Goal: Check status

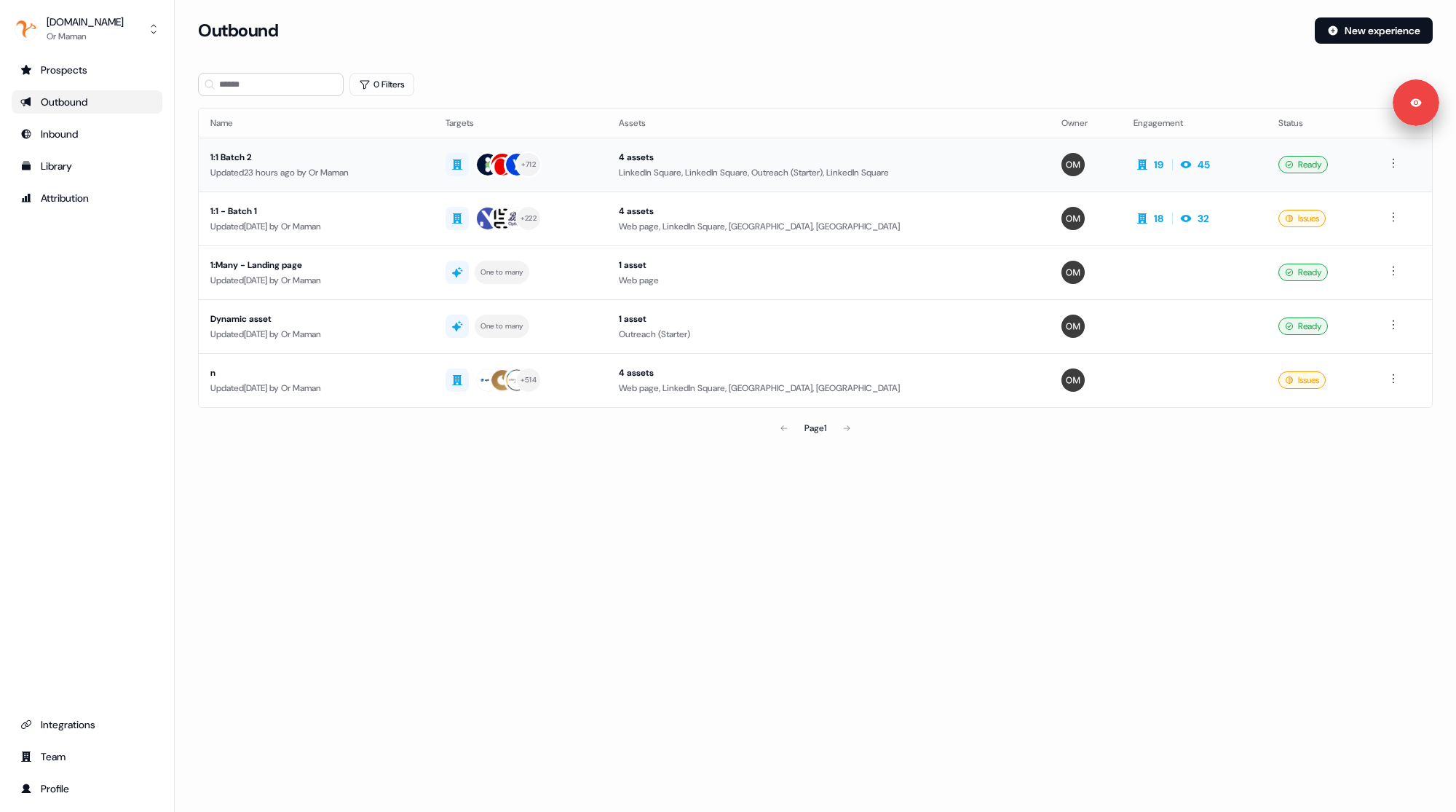
click at [386, 167] on div "Updated 23 hours ago by Or Maman" at bounding box center [316, 172] width 212 height 15
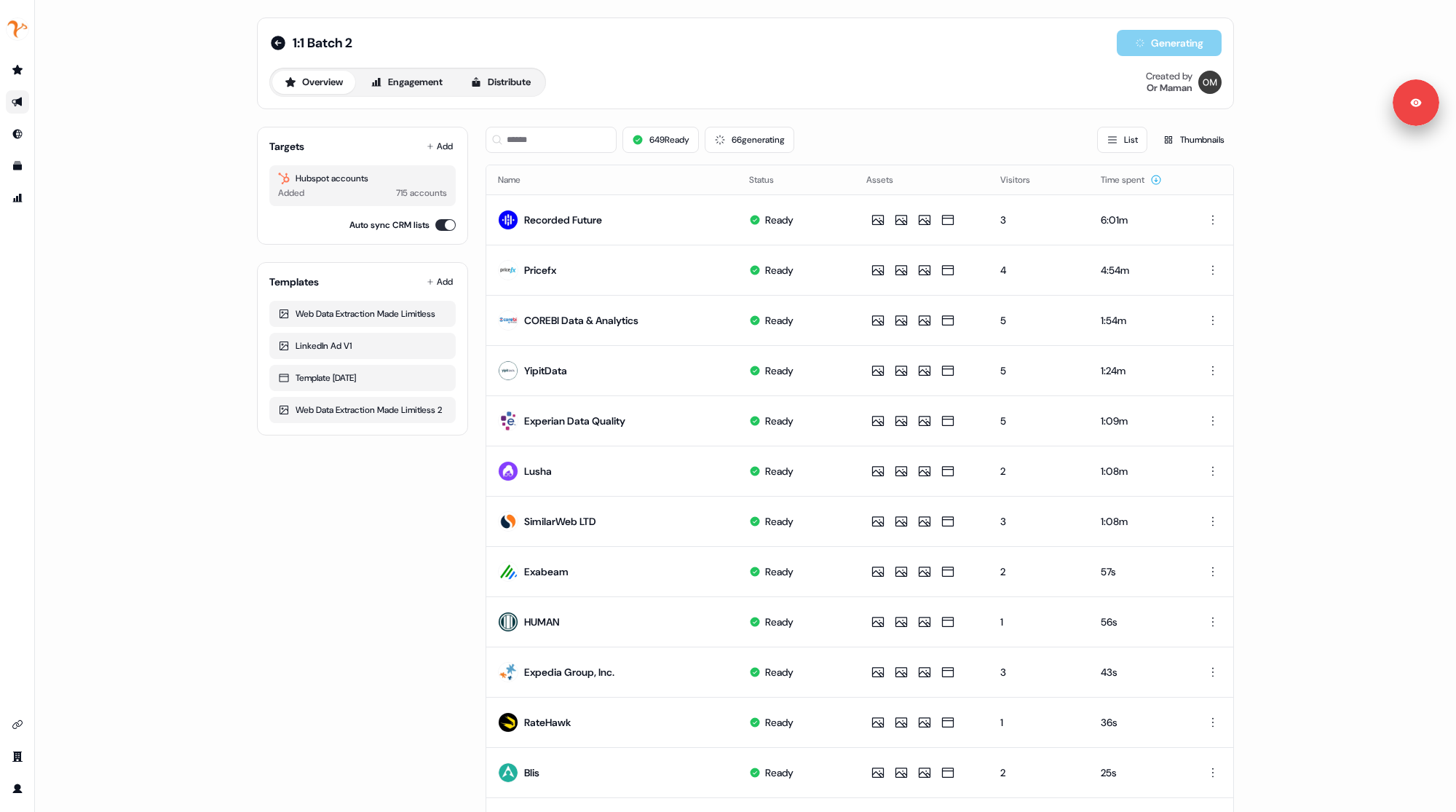
click at [753, 152] on div "649 Ready 66 generating List Thumbnails" at bounding box center [859, 139] width 748 height 49
click at [756, 137] on button "66 generating" at bounding box center [749, 140] width 90 height 27
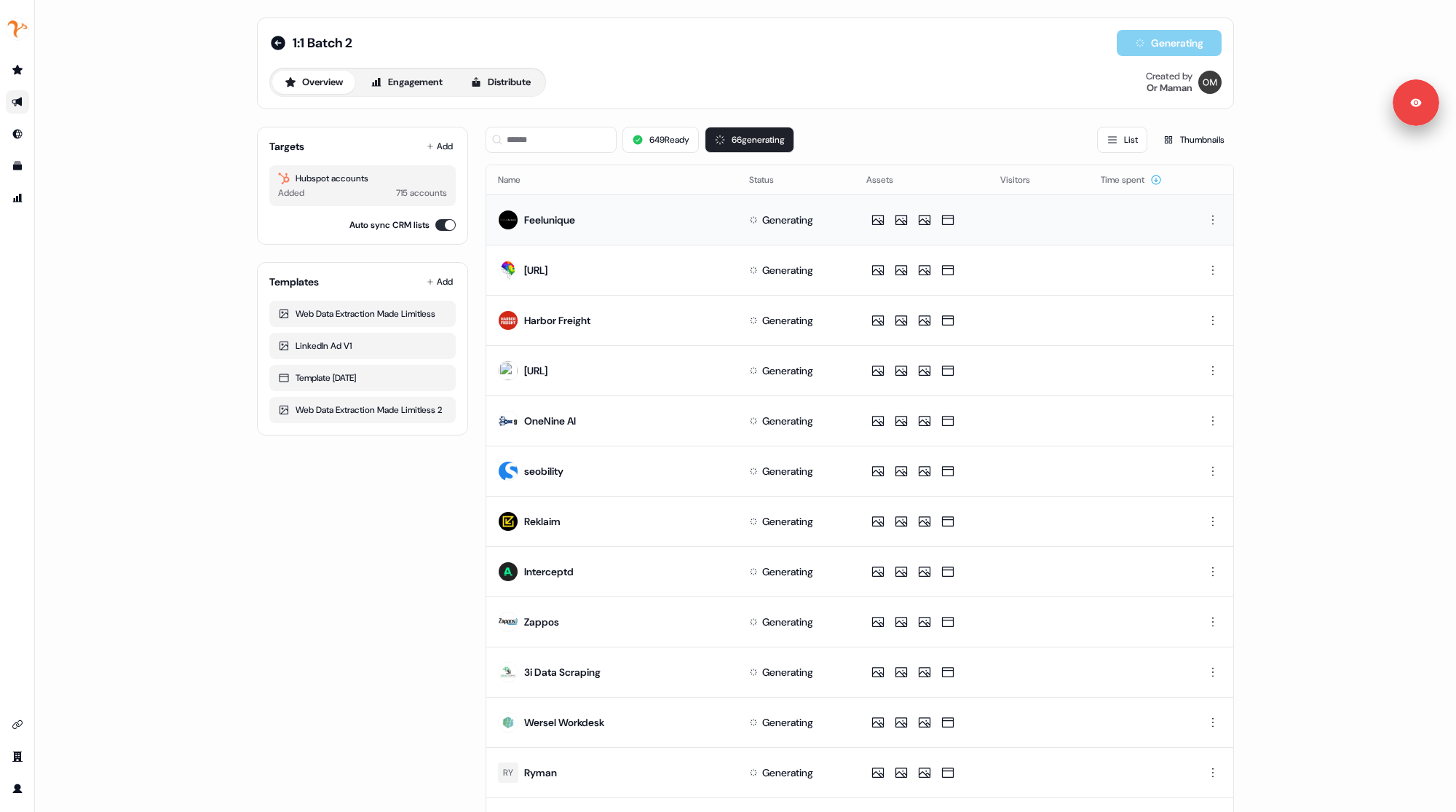
click at [785, 210] on td "Generating" at bounding box center [796, 220] width 117 height 50
click at [674, 145] on button "649 Ready" at bounding box center [660, 140] width 77 height 27
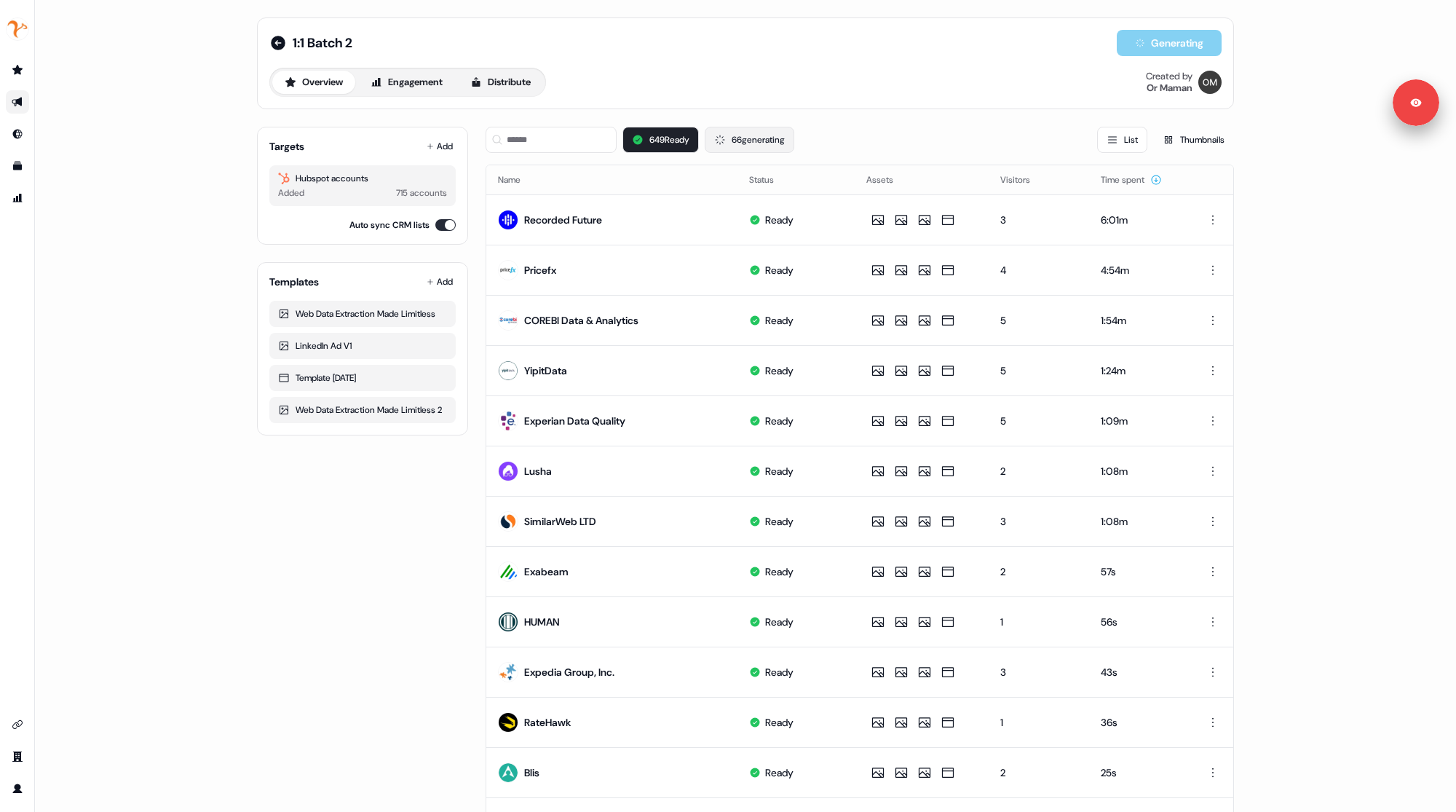
click at [727, 144] on button "66 generating" at bounding box center [749, 140] width 90 height 27
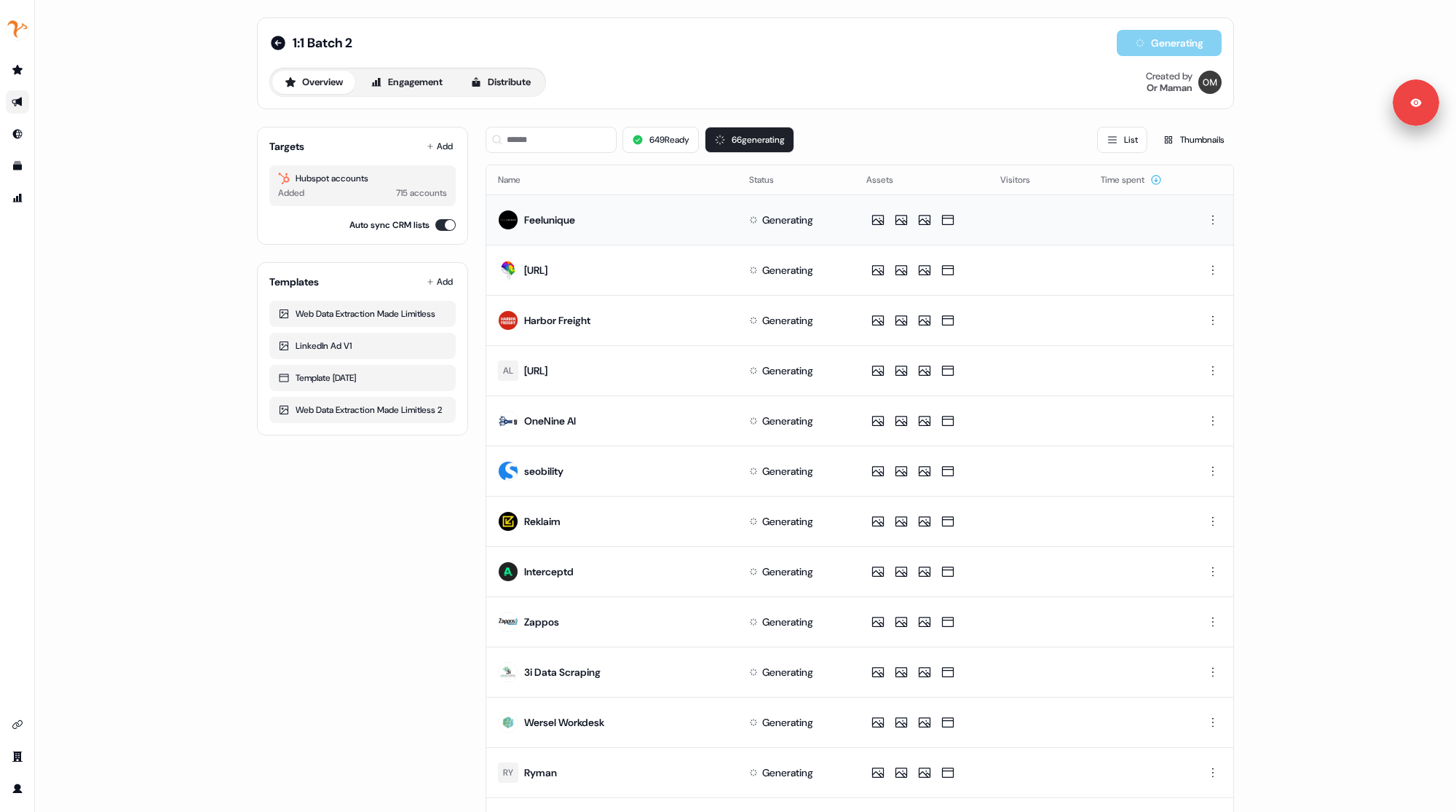
click at [768, 223] on div "Generating" at bounding box center [787, 220] width 51 height 15
click at [746, 95] on div "Overview Engagement Distribute Created by Or Maman" at bounding box center [746, 82] width 952 height 29
click at [754, 94] on div "Overview Engagement Distribute Created by Or Maman" at bounding box center [746, 82] width 952 height 29
click at [686, 149] on button "649 Ready" at bounding box center [660, 140] width 77 height 27
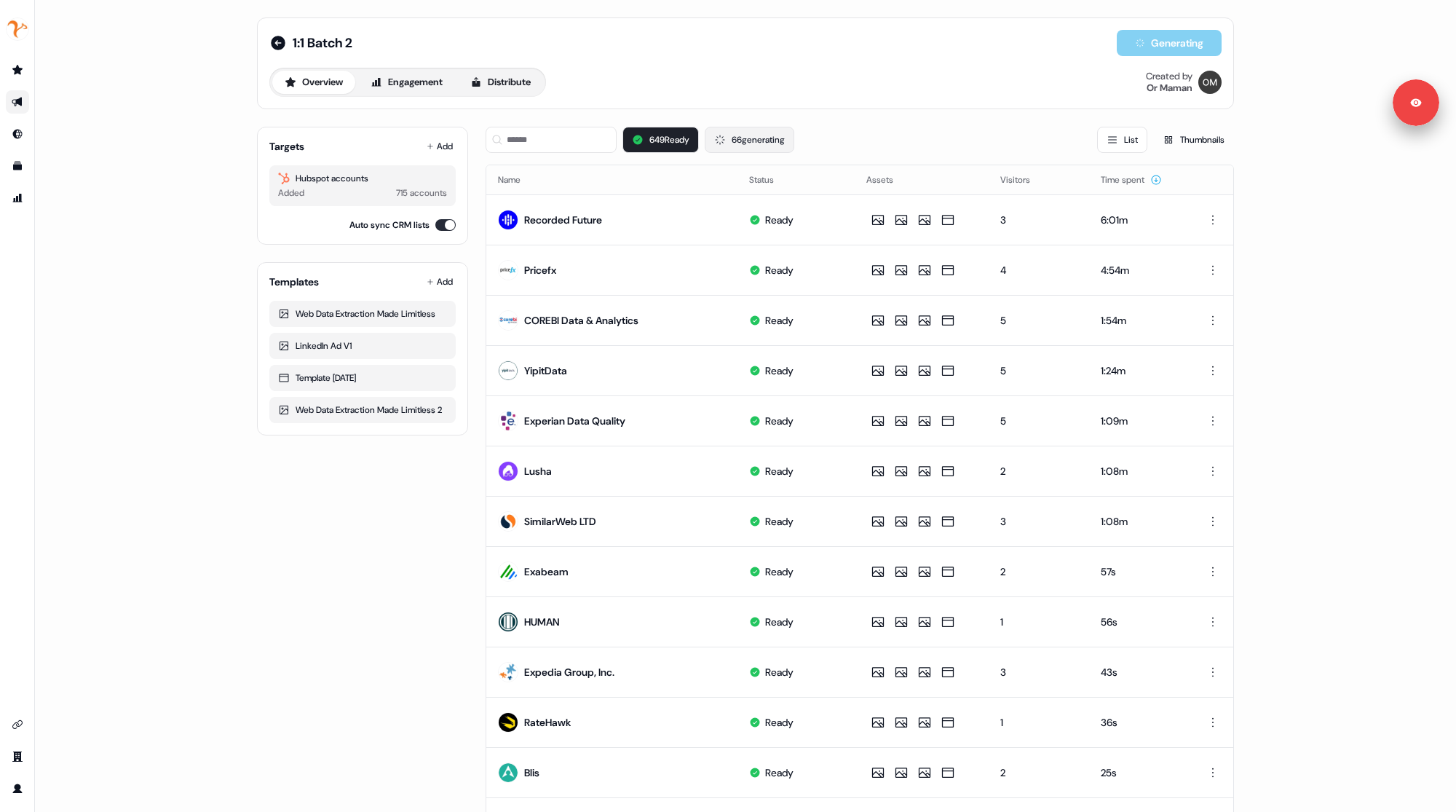
click at [761, 145] on button "66 generating" at bounding box center [749, 140] width 90 height 27
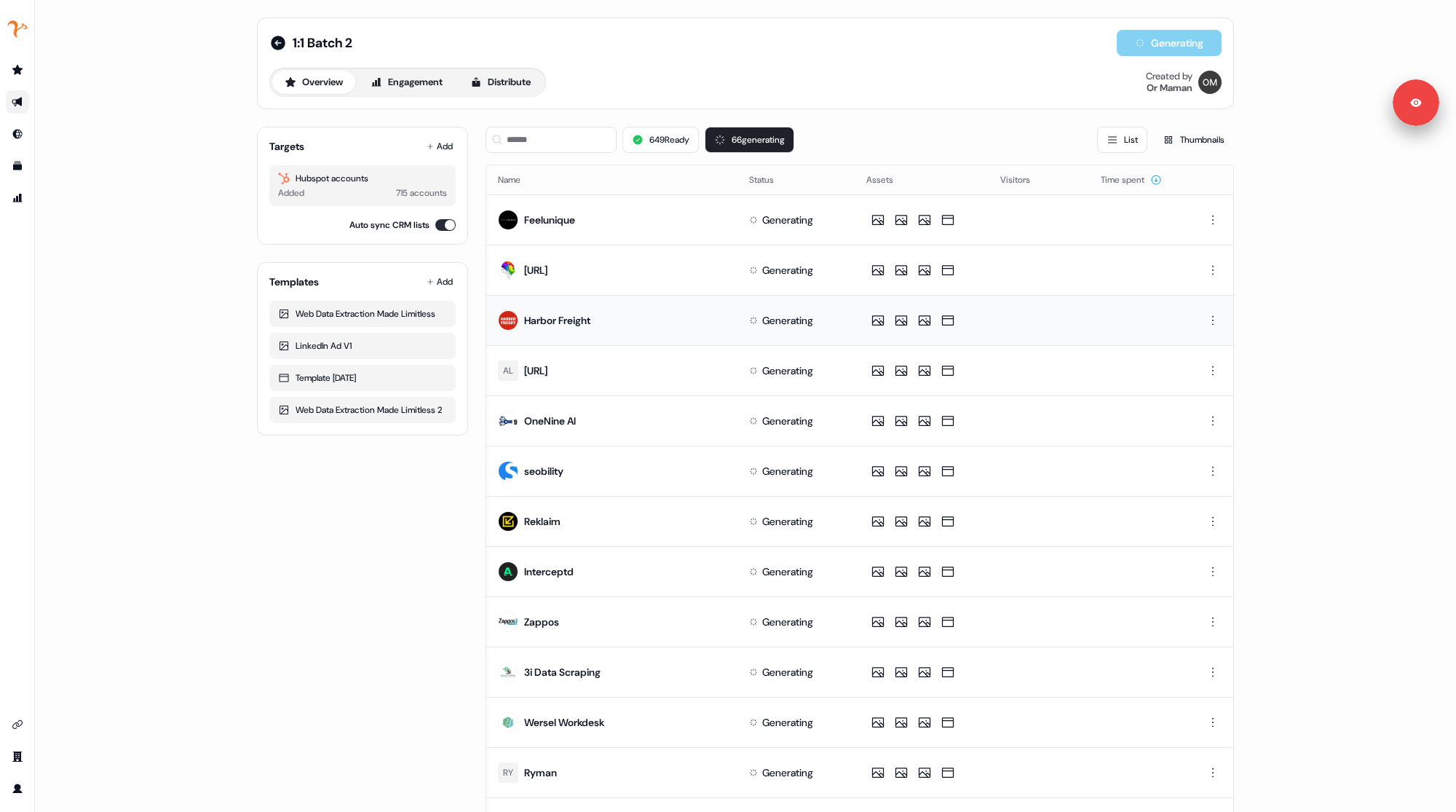
click at [757, 320] on div "Generating" at bounding box center [781, 320] width 64 height 15
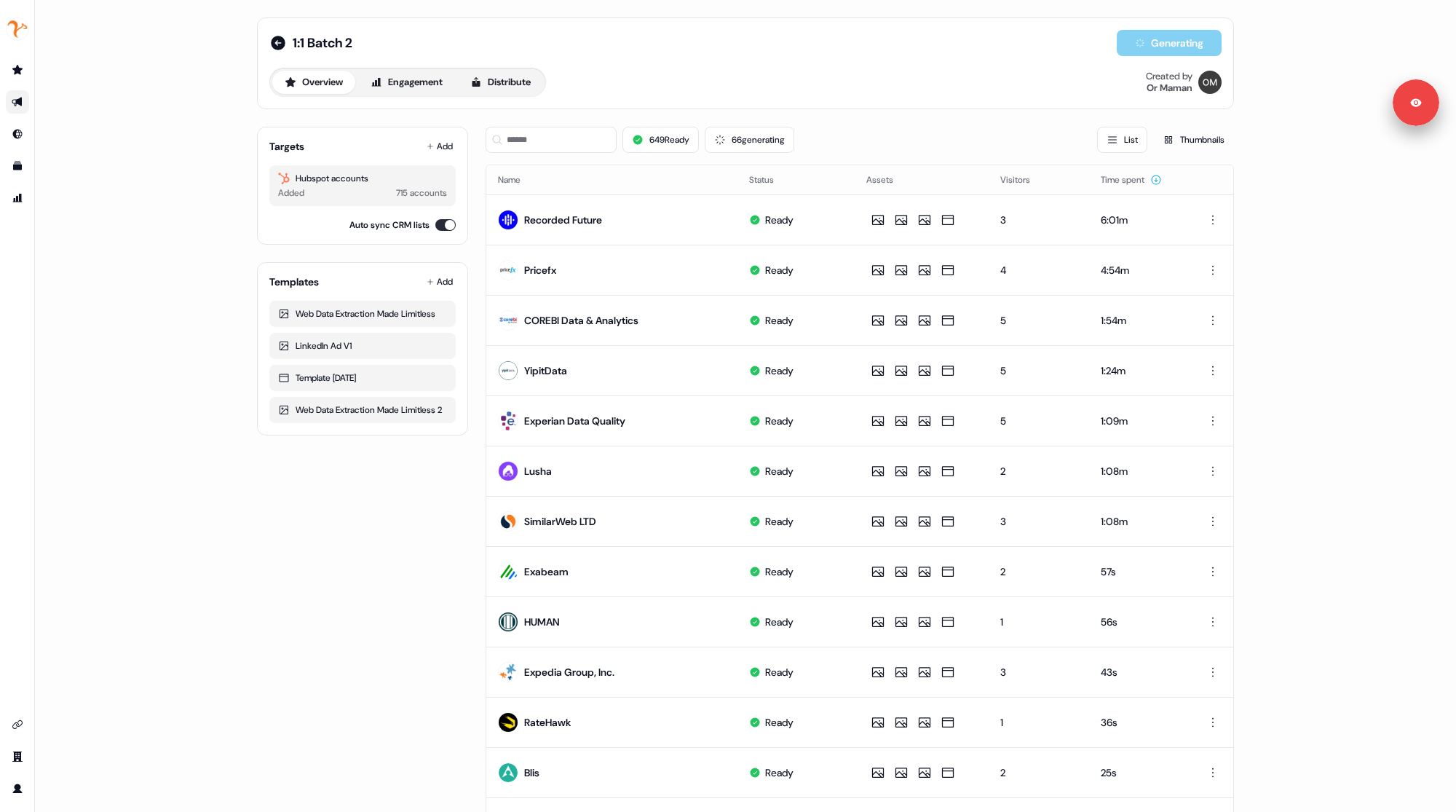
click at [139, 224] on div "1:1 Batch 2 Generating Overview Engagement Distribute Created by Or Maman Targe…" at bounding box center [746, 406] width 1421 height 812
